Goal: Task Accomplishment & Management: Use online tool/utility

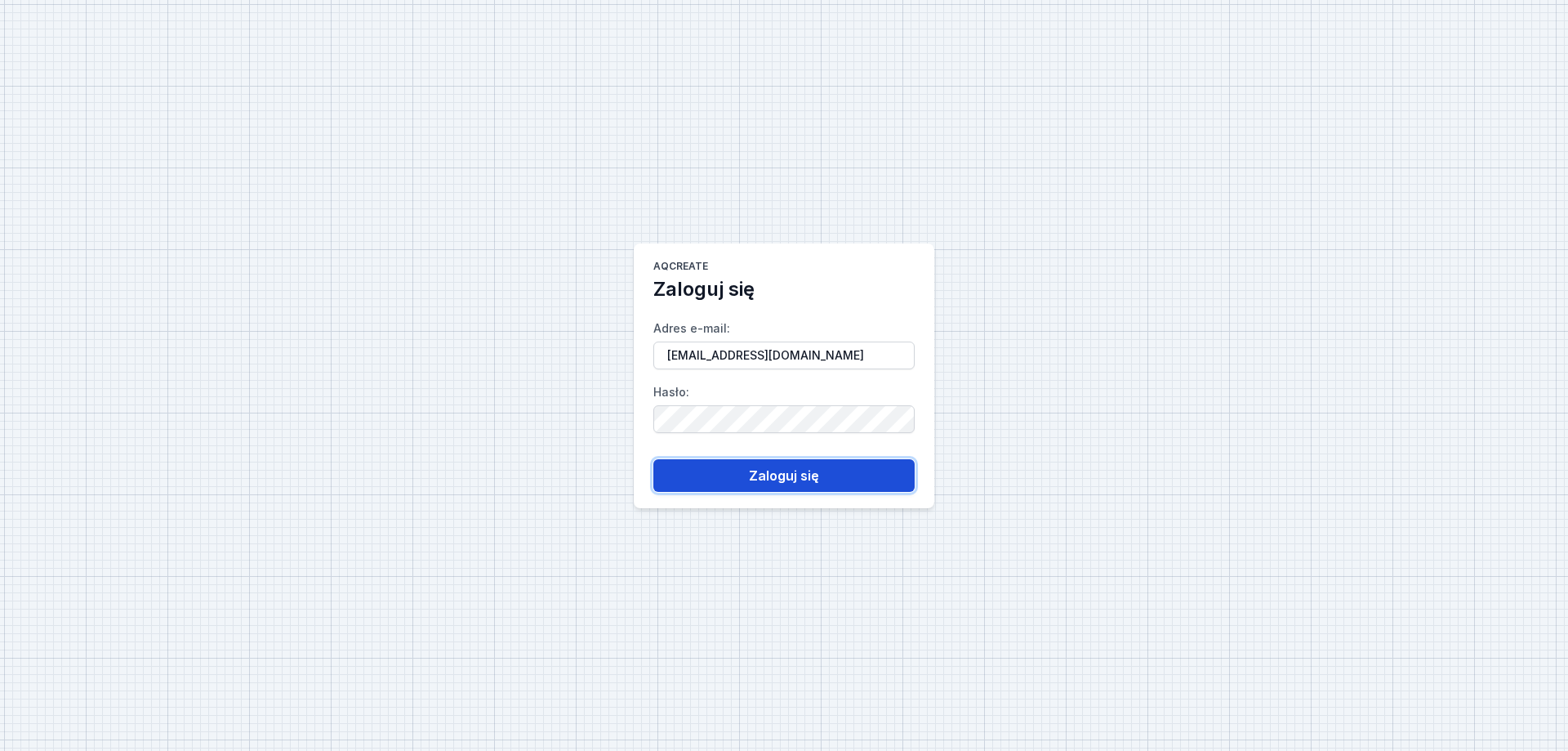
click at [708, 478] on button "Zaloguj się" at bounding box center [784, 475] width 261 height 33
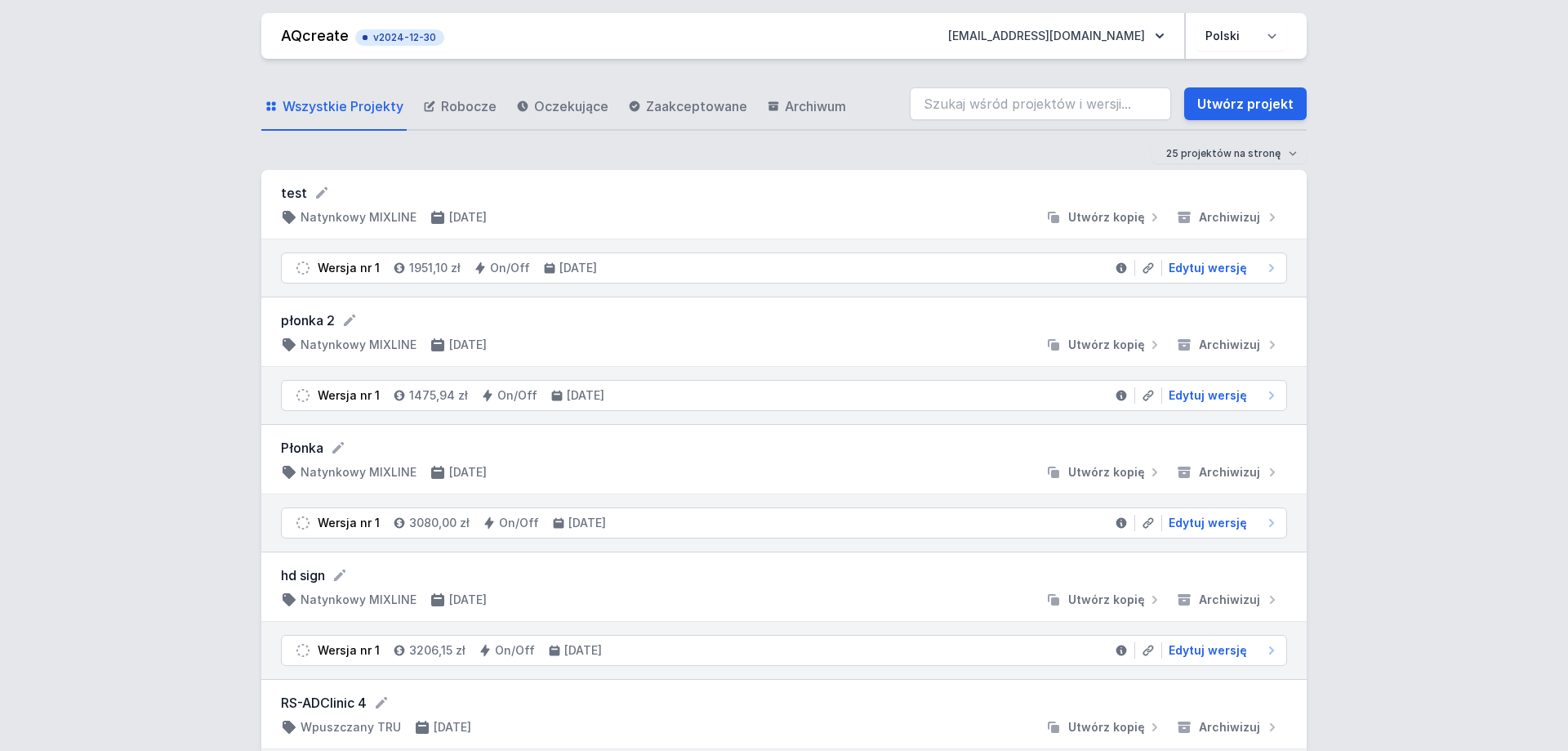
click at [327, 443] on form "Płonka" at bounding box center [784, 448] width 1006 height 20
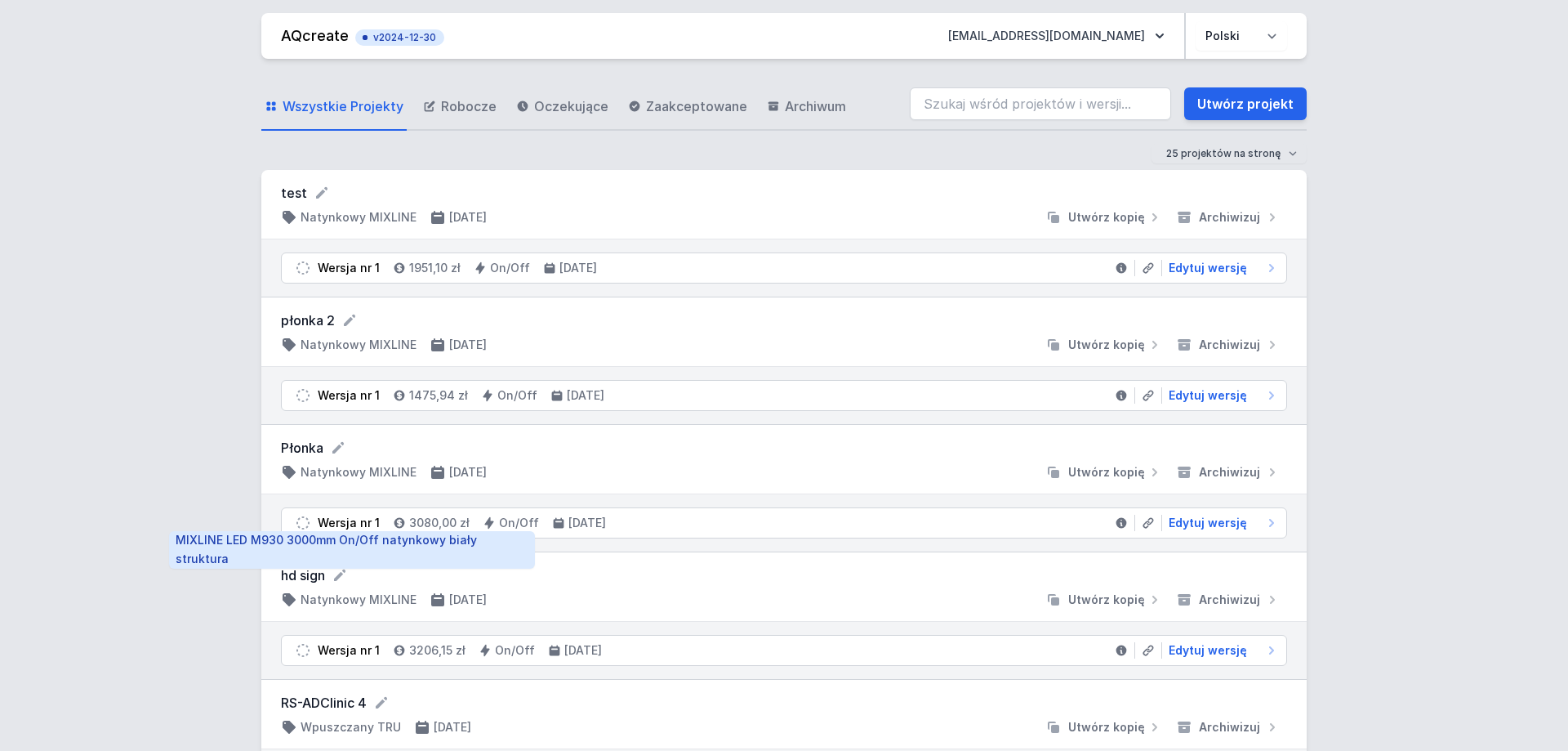
click at [351, 525] on div "Wersja nr 1" at bounding box center [348, 523] width 62 height 16
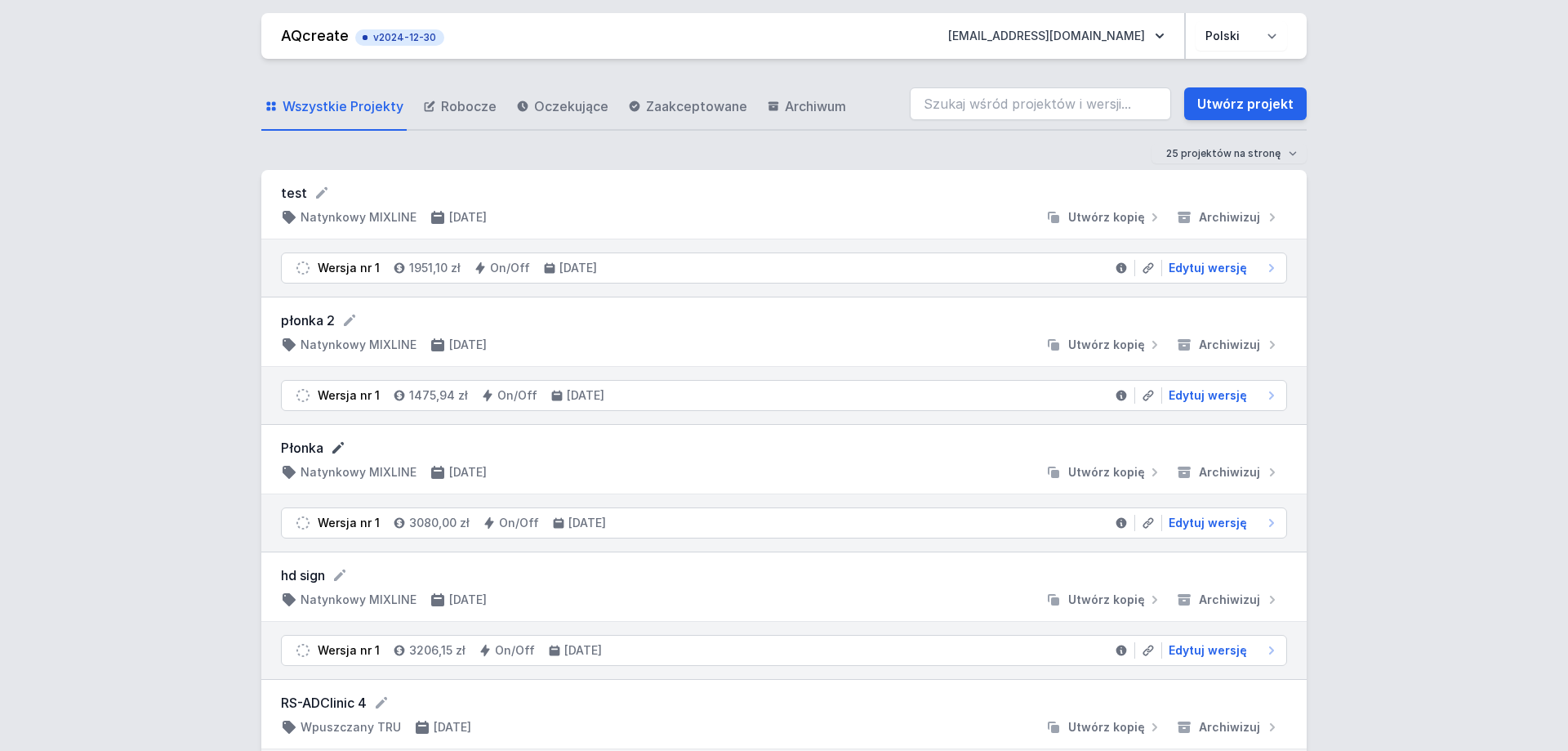
click at [333, 450] on icon at bounding box center [338, 448] width 16 height 16
click at [817, 508] on div "Wersja nr 1 3080,00 zł On/Off 13.05.2025 Edytuj wersję" at bounding box center [784, 524] width 1045 height 57
click at [1230, 528] on span "Edytuj wersję" at bounding box center [1207, 523] width 78 height 16
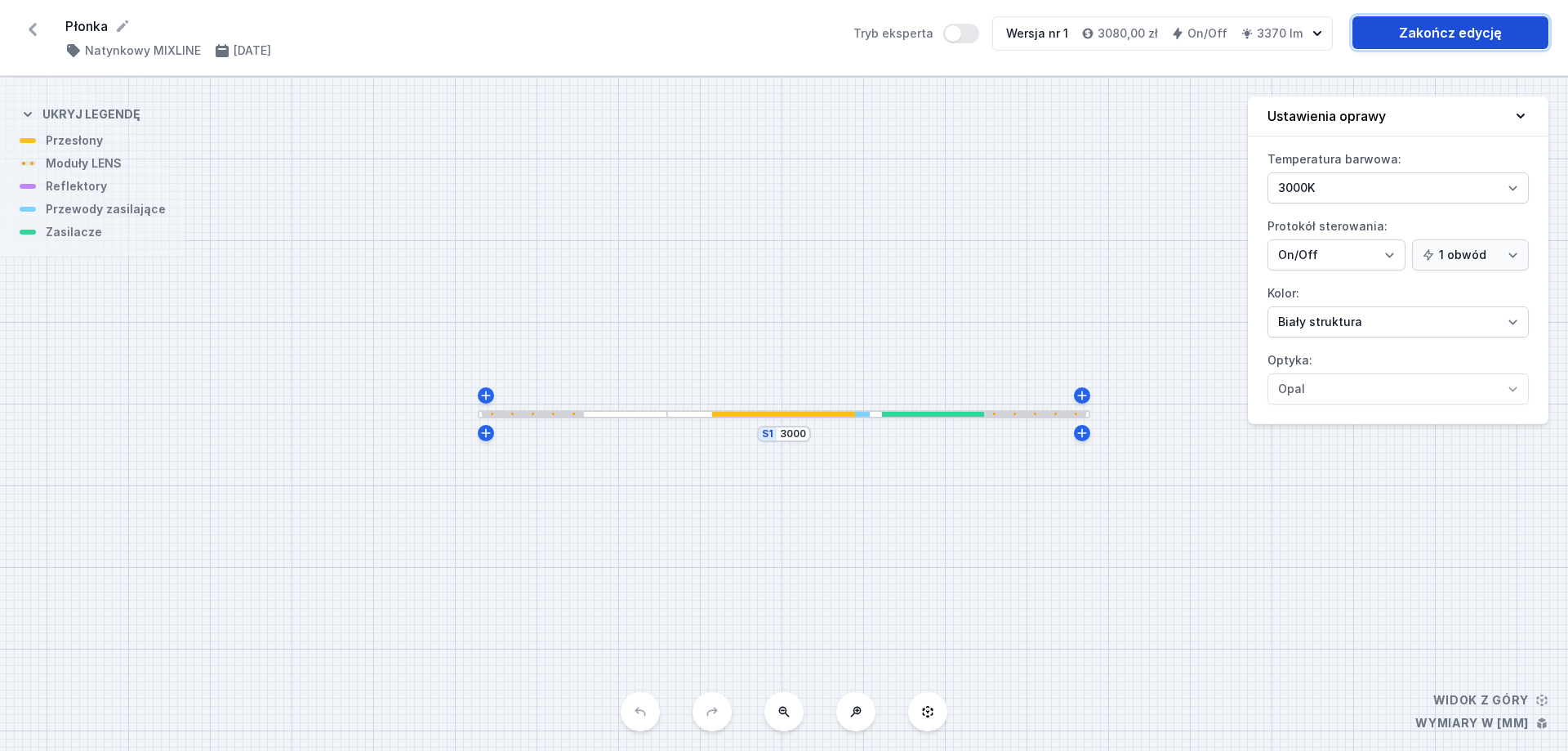
click at [1436, 33] on link "Zakończ edycję" at bounding box center [1450, 33] width 196 height 33
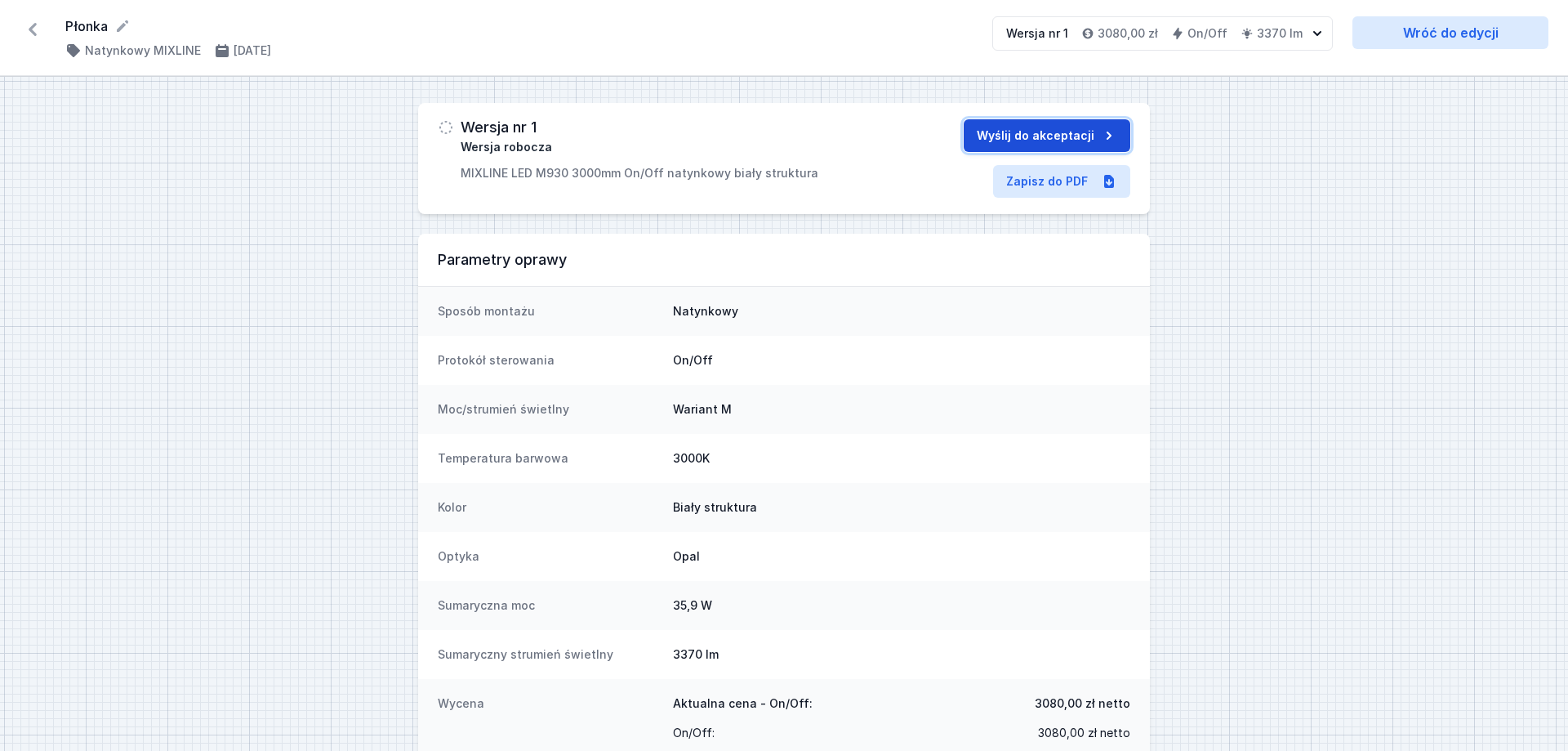
click at [1060, 138] on button "Wyślij do akceptacji" at bounding box center [1047, 136] width 166 height 33
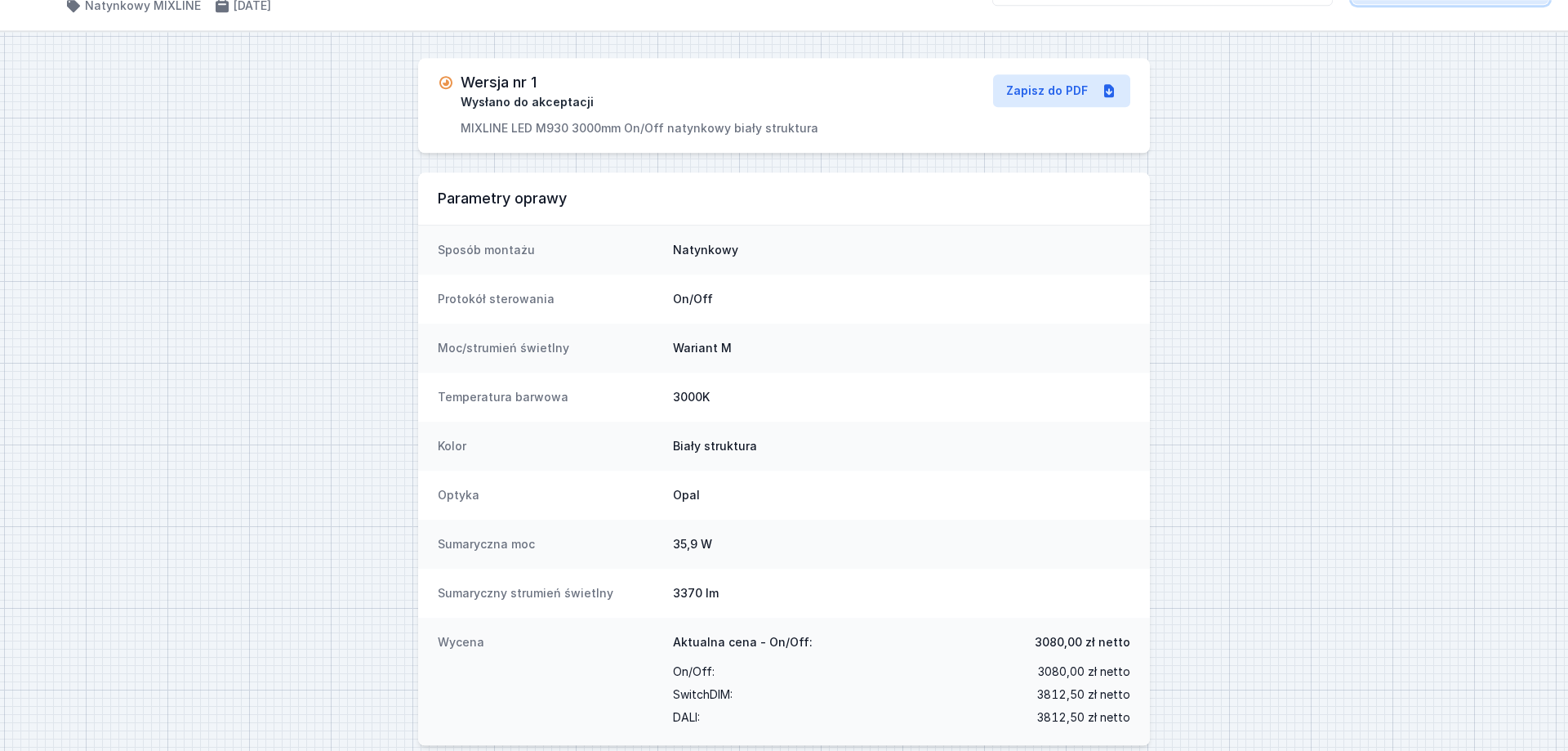
scroll to position [65, 0]
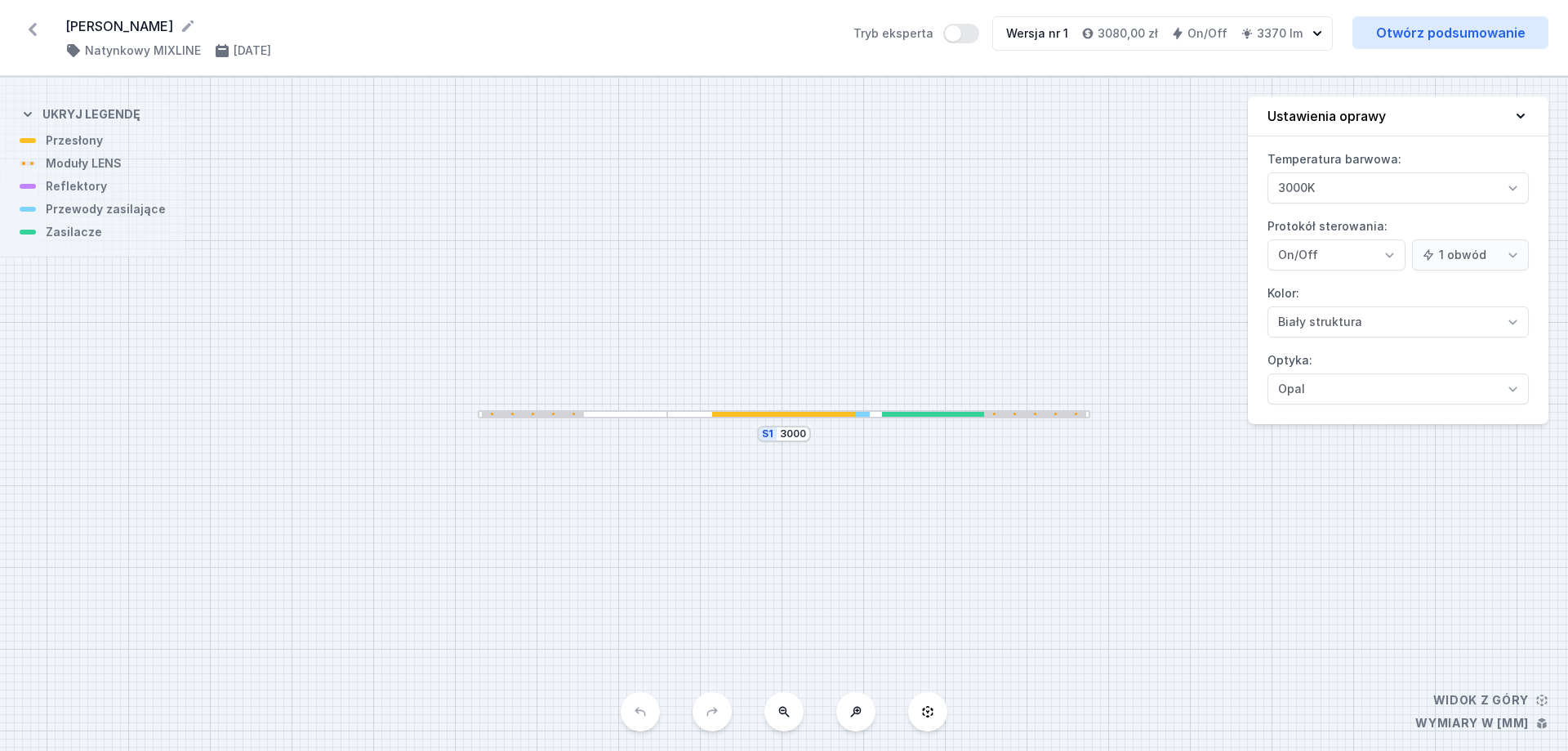
click at [26, 37] on icon at bounding box center [33, 30] width 26 height 26
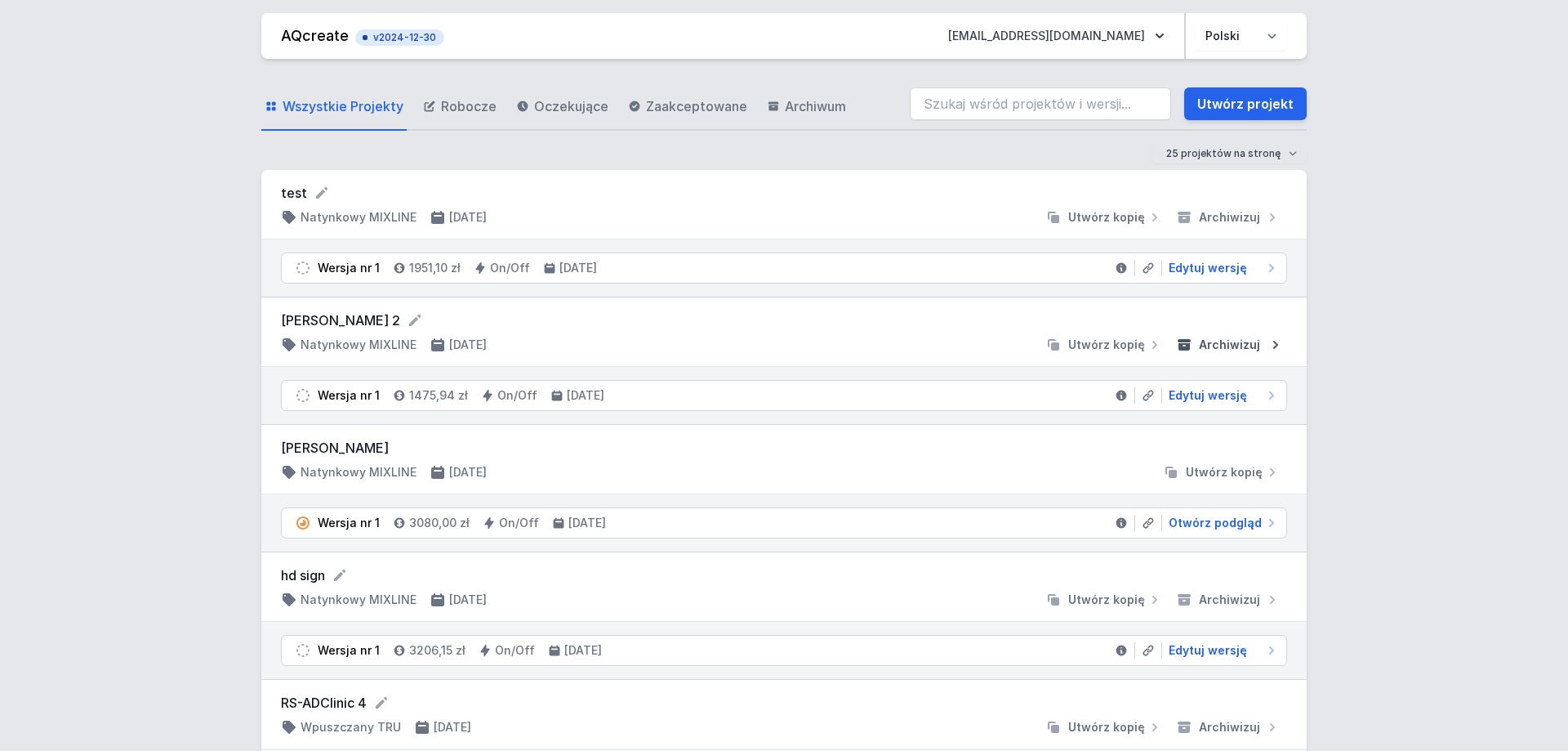
click at [1217, 352] on span "Archiwizuj" at bounding box center [1229, 345] width 61 height 16
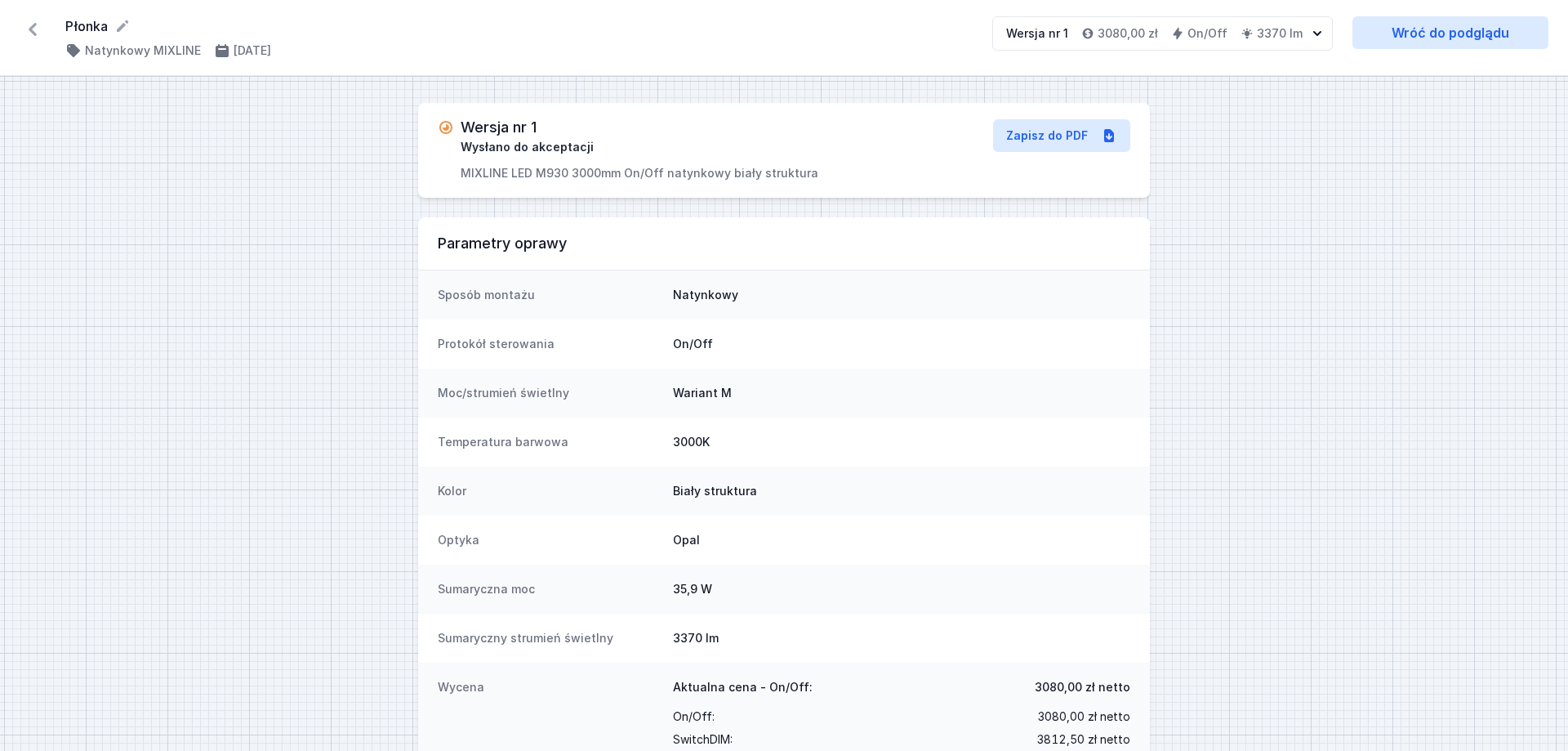
scroll to position [65, 0]
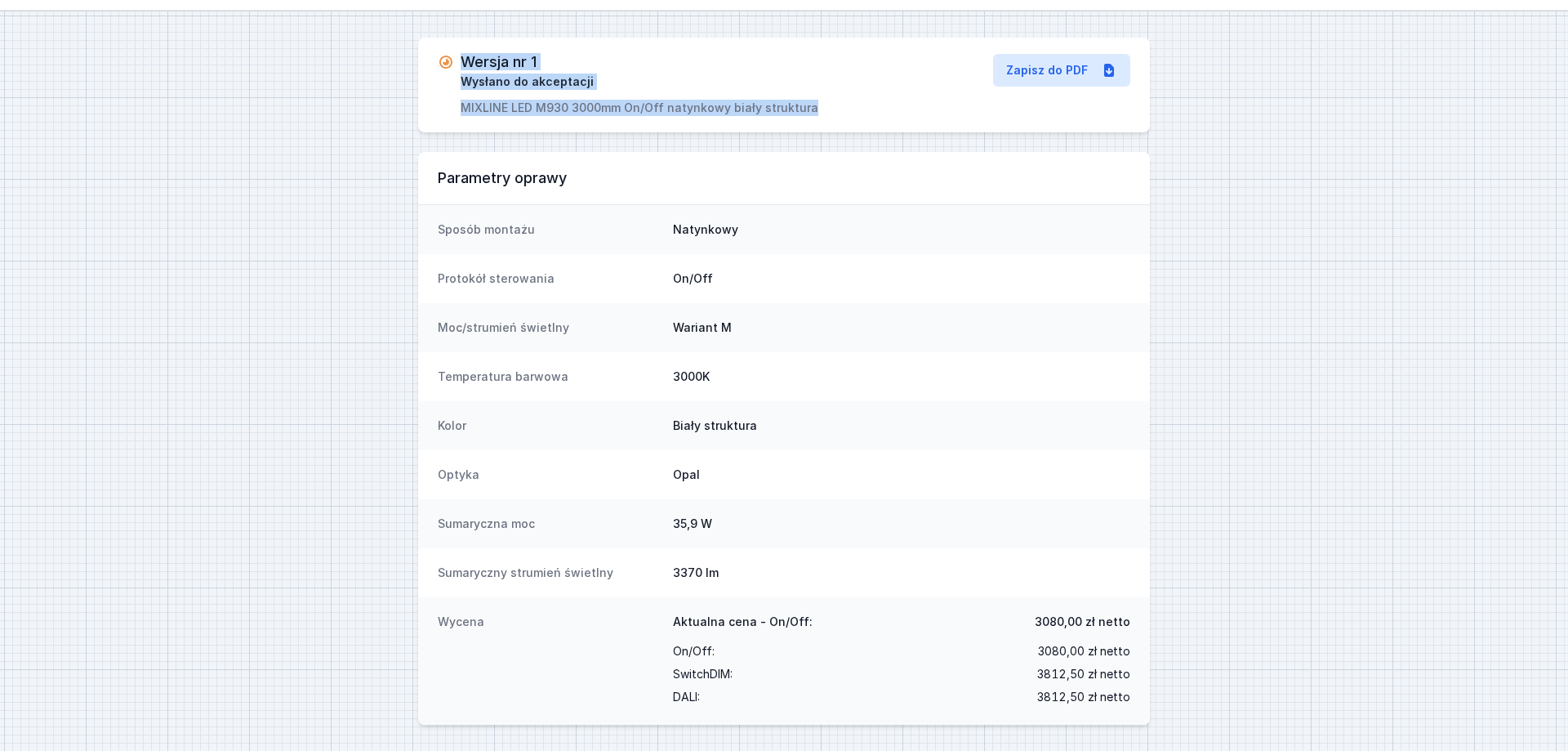
drag, startPoint x: 458, startPoint y: 57, endPoint x: 821, endPoint y: 117, distance: 367.9
click at [821, 117] on div "Wersja nr 1 Wysłano do akceptacji MIXLINE LED M930 3000mm On/Off natynkowy biał…" at bounding box center [784, 85] width 732 height 95
click at [808, 110] on div "Wersja nr 1 Wysłano do akceptacji MIXLINE LED M930 3000mm On/Off natynkowy biał…" at bounding box center [668, 84] width 461 height 62
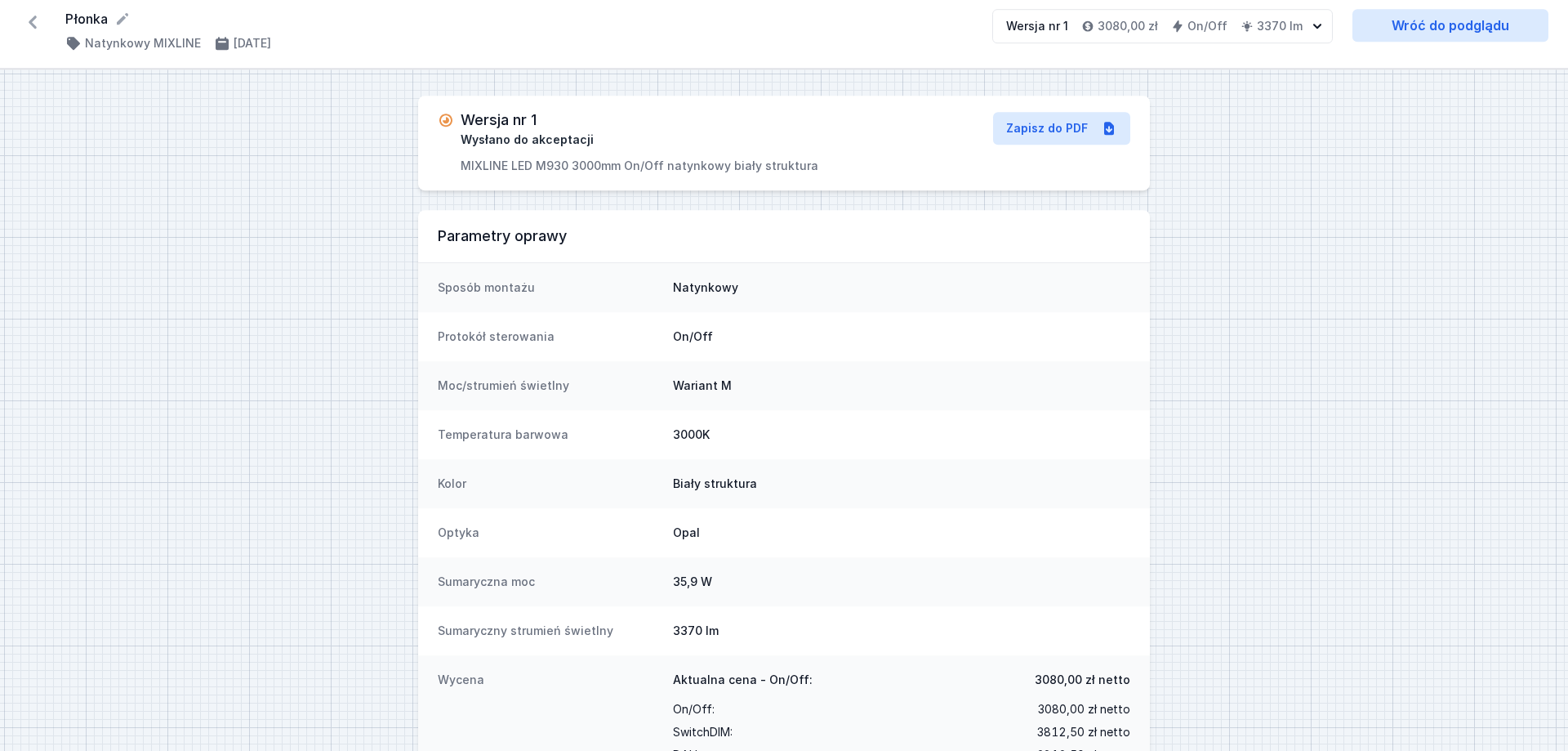
scroll to position [0, 0]
